Goal: Task Accomplishment & Management: Manage account settings

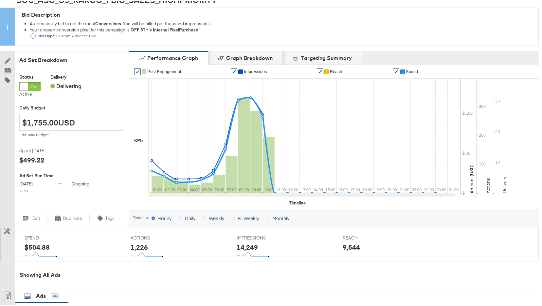
scroll to position [5, 0]
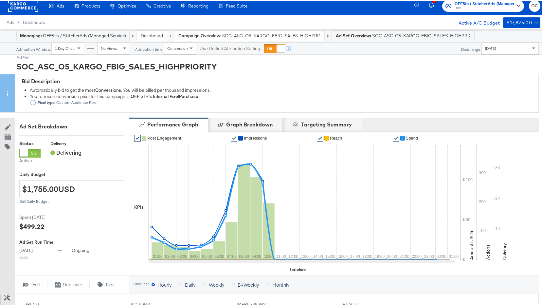
click at [149, 35] on link "Dashboard" at bounding box center [152, 34] width 22 height 6
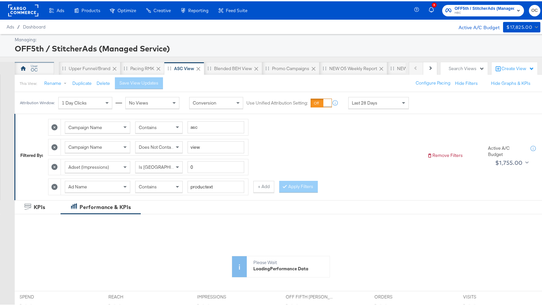
click at [46, 67] on div "OC" at bounding box center [34, 67] width 39 height 13
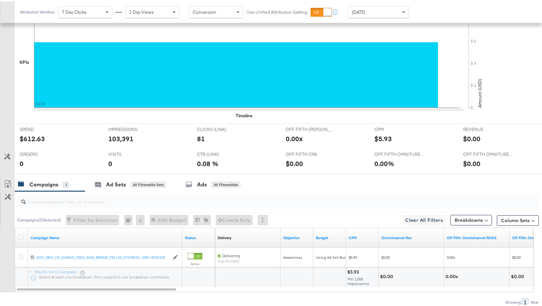
scroll to position [259, 0]
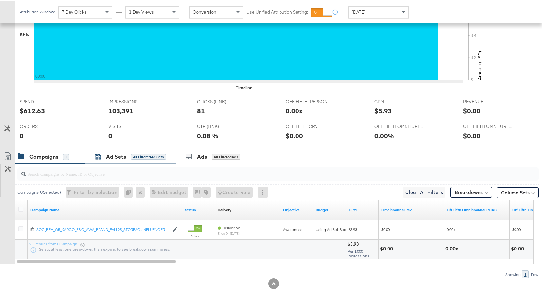
click at [142, 157] on div "All Filtered Ad Sets" at bounding box center [148, 156] width 35 height 6
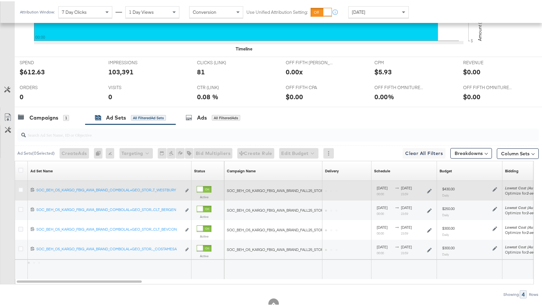
scroll to position [318, 0]
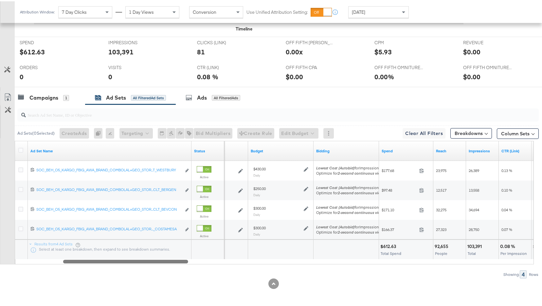
drag, startPoint x: 139, startPoint y: 259, endPoint x: 186, endPoint y: 258, distance: 46.8
click at [186, 258] on div at bounding box center [125, 260] width 125 height 6
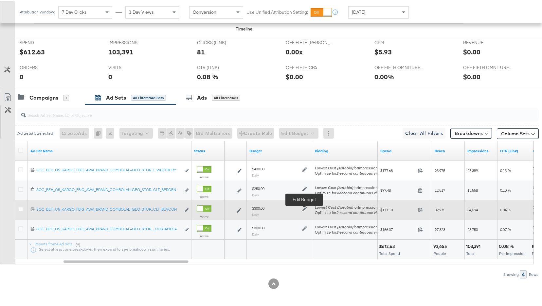
click at [305, 209] on icon at bounding box center [305, 207] width 5 height 5
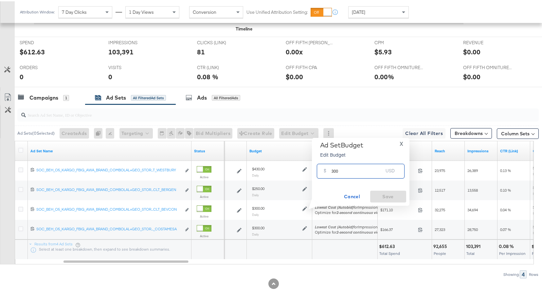
drag, startPoint x: 336, startPoint y: 169, endPoint x: 328, endPoint y: 168, distance: 7.5
click at [328, 168] on div "$ 300 USD" at bounding box center [361, 169] width 88 height 15
type input "290"
click at [390, 193] on span "Save" at bounding box center [388, 195] width 31 height 8
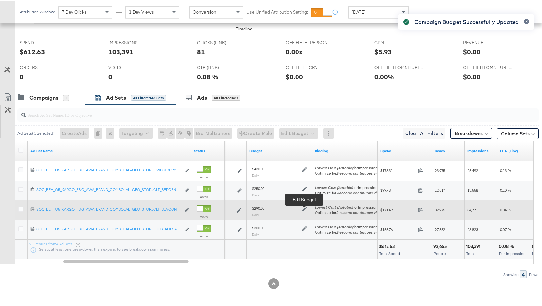
click at [305, 207] on icon at bounding box center [305, 207] width 5 height 5
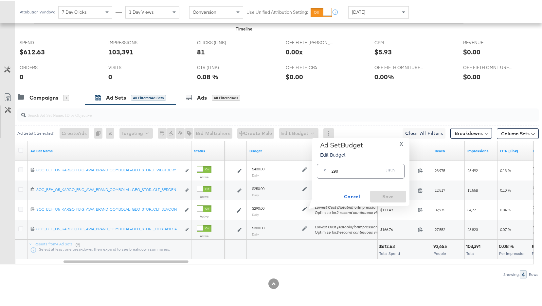
click at [336, 170] on input "290" at bounding box center [358, 167] width 52 height 14
type input "280"
click at [395, 196] on span "Save" at bounding box center [388, 195] width 31 height 8
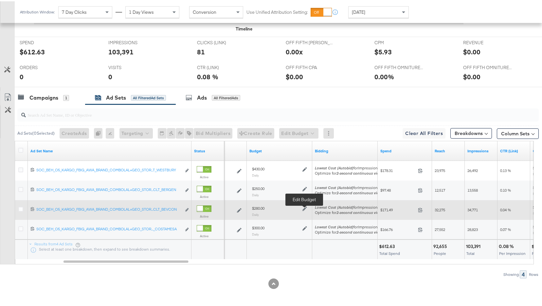
click at [306, 208] on icon at bounding box center [305, 207] width 5 height 5
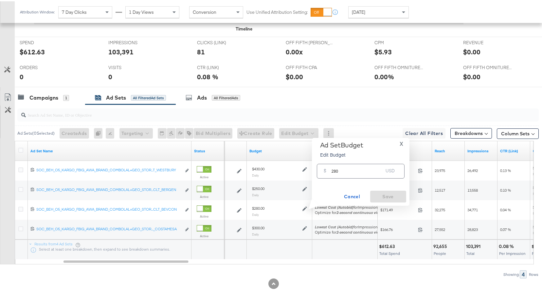
click at [335, 170] on input "280" at bounding box center [358, 167] width 52 height 14
type input "220"
click at [378, 190] on button "Save" at bounding box center [388, 195] width 36 height 12
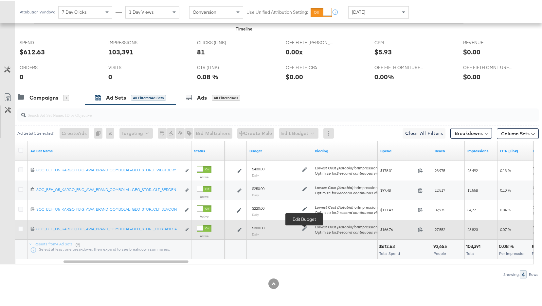
click at [305, 227] on icon at bounding box center [305, 227] width 5 height 5
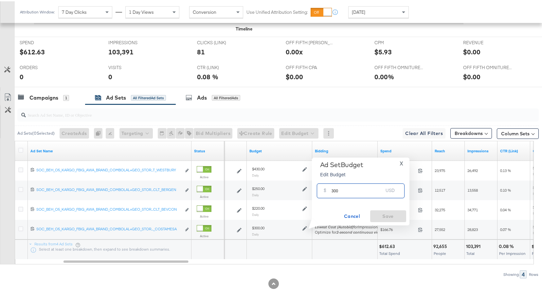
drag, startPoint x: 336, startPoint y: 189, endPoint x: 329, endPoint y: 188, distance: 6.3
click at [329, 188] on div "$ 300 USD" at bounding box center [361, 189] width 88 height 15
type input "280"
click at [381, 215] on span "Save" at bounding box center [388, 215] width 31 height 8
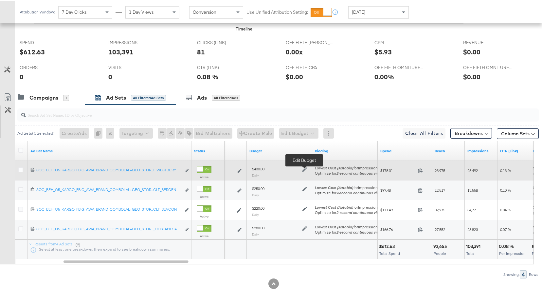
click at [304, 169] on icon at bounding box center [305, 168] width 5 height 5
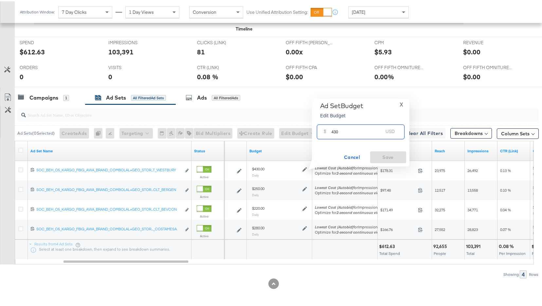
click at [335, 130] on input "430" at bounding box center [358, 128] width 52 height 14
type input "400"
click at [377, 157] on span "Save" at bounding box center [388, 156] width 31 height 8
